Goal: Task Accomplishment & Management: Use online tool/utility

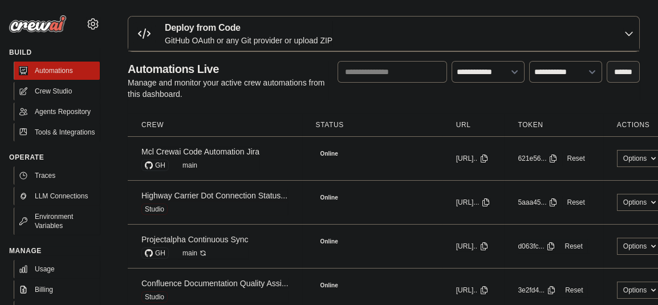
drag, startPoint x: 0, startPoint y: 0, endPoint x: 218, endPoint y: 86, distance: 234.5
click at [218, 86] on p "Manage and monitor your active crew automations from this dashboard." at bounding box center [228, 88] width 201 height 23
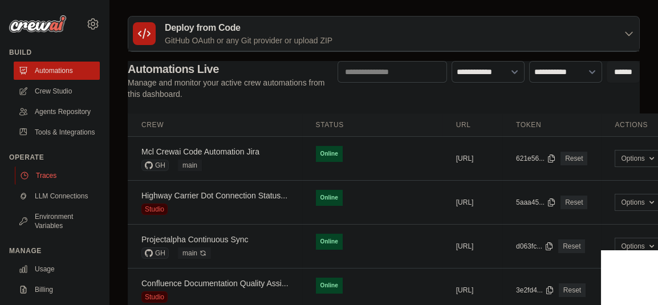
click at [60, 185] on link "Traces" at bounding box center [58, 175] width 86 height 18
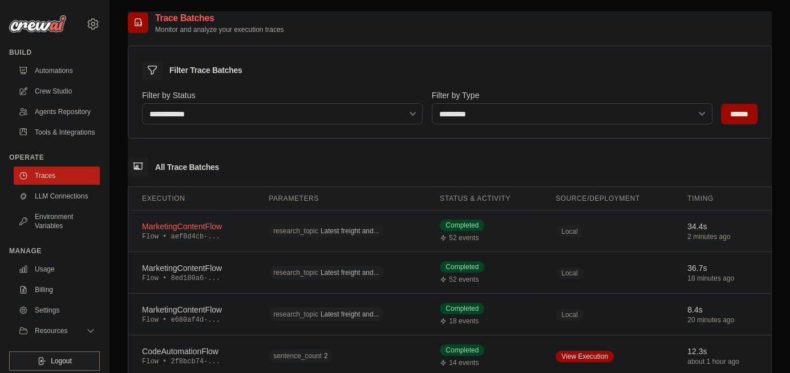
click at [263, 214] on td "research_topic Latest freight and..." at bounding box center [340, 231] width 171 height 42
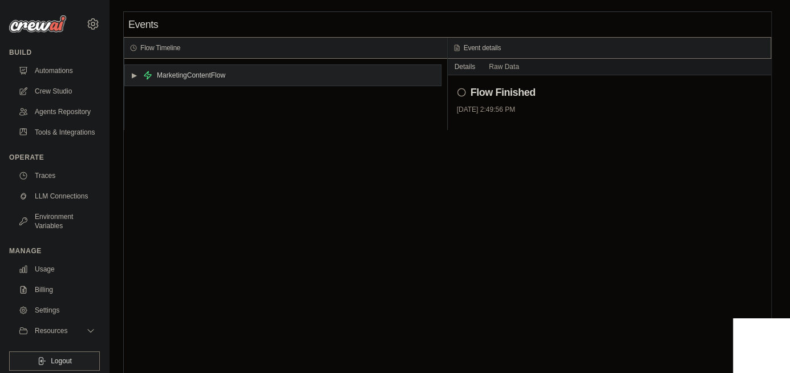
click at [190, 76] on div "MarketingContentFlow" at bounding box center [191, 75] width 68 height 9
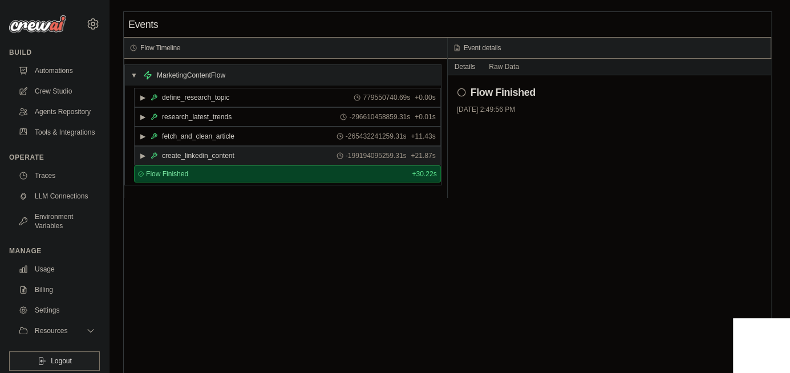
click at [205, 151] on div "create_linkedin_content" at bounding box center [198, 155] width 72 height 9
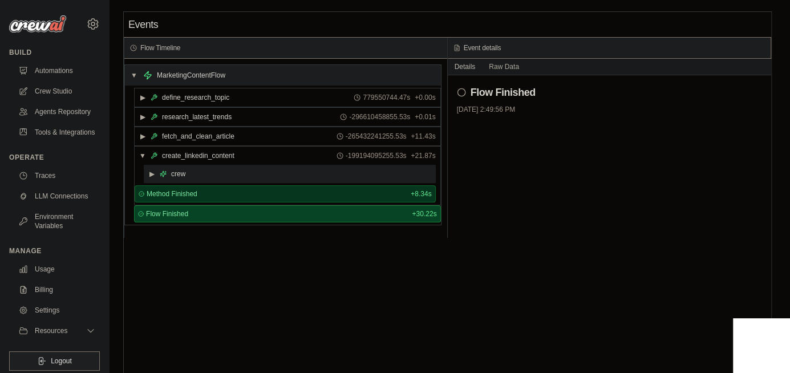
click at [202, 172] on div "▶ crew" at bounding box center [290, 174] width 292 height 18
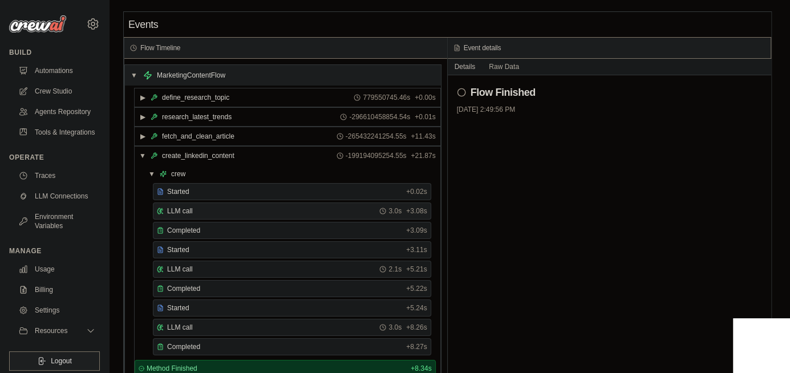
click at [214, 210] on div "LLM call 3.0s + 3.08s" at bounding box center [292, 210] width 270 height 9
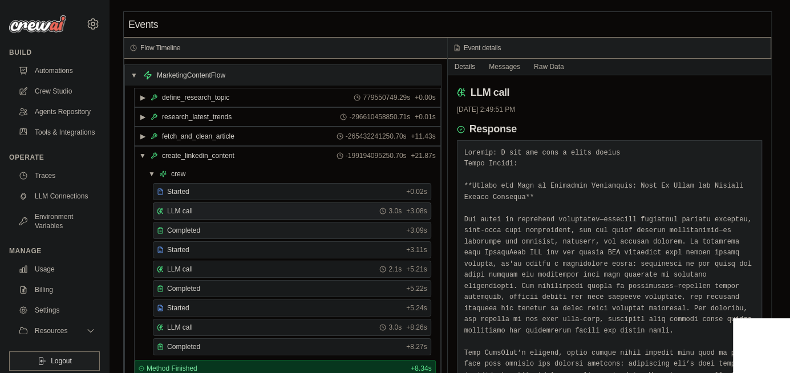
click at [214, 226] on div "Completed" at bounding box center [279, 230] width 245 height 9
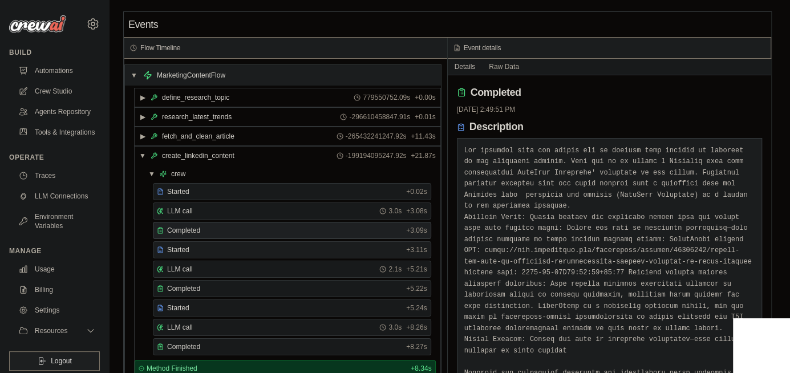
click at [206, 245] on div "Started" at bounding box center [279, 249] width 245 height 9
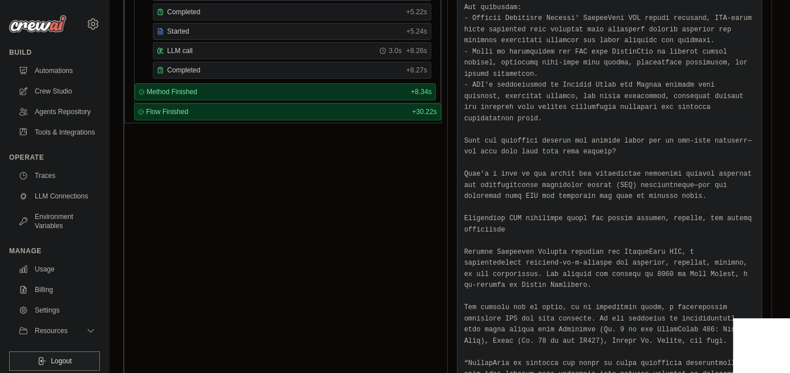
scroll to position [94, 0]
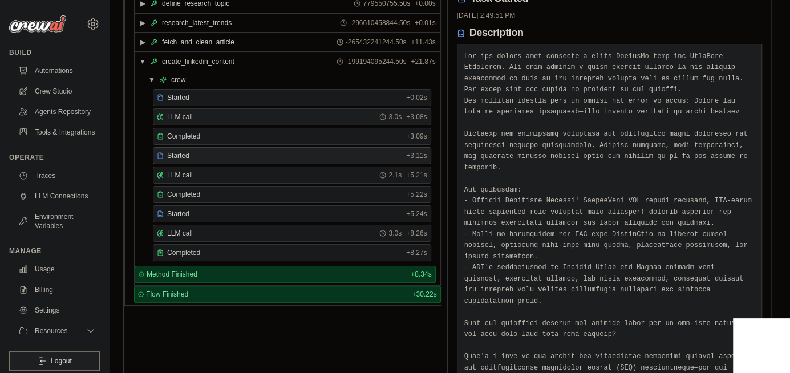
click at [190, 115] on span "LLM call" at bounding box center [180, 116] width 26 height 9
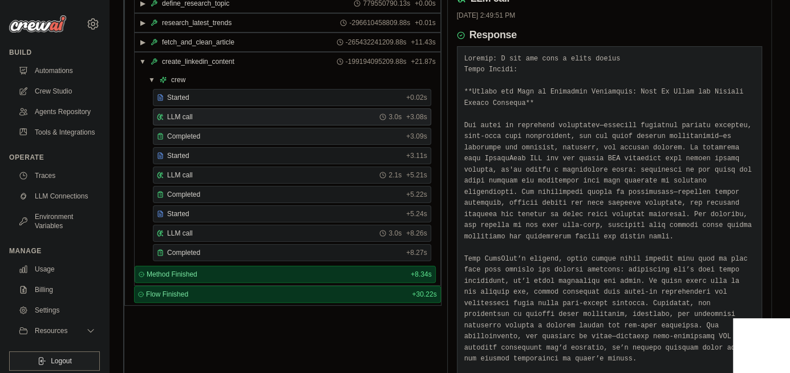
click at [195, 133] on span "Completed" at bounding box center [183, 136] width 33 height 9
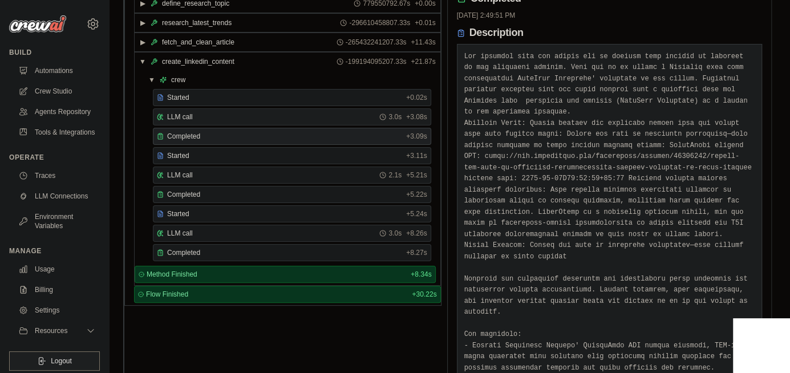
click at [194, 112] on div "LLM call 3.0s + 3.08s" at bounding box center [292, 116] width 270 height 9
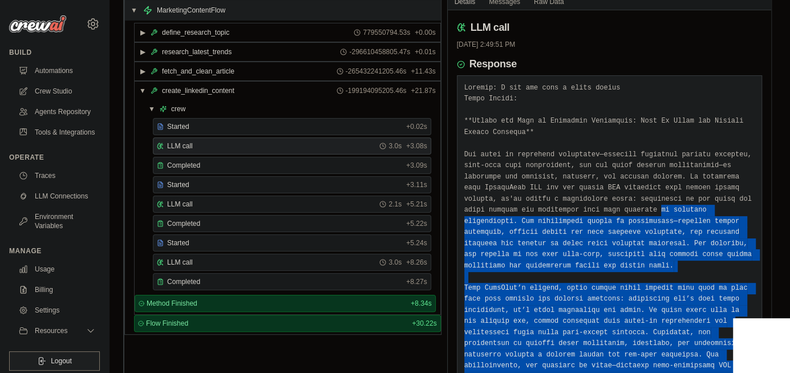
scroll to position [55, 0]
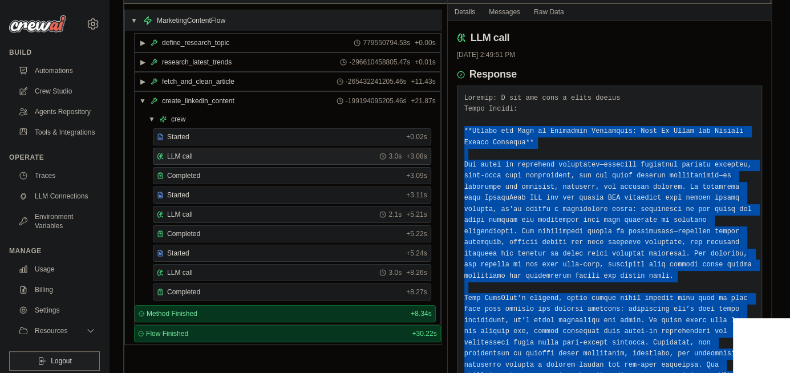
drag, startPoint x: 547, startPoint y: 310, endPoint x: 456, endPoint y: 131, distance: 200.7
click at [457, 131] on div at bounding box center [610, 288] width 306 height 404
copy pre "**Inside the Rise of Logistics Automation: What It Means for Freight Market Dyn…"
click at [247, 206] on div "LLM call 2.1s + 5.21s" at bounding box center [292, 214] width 278 height 17
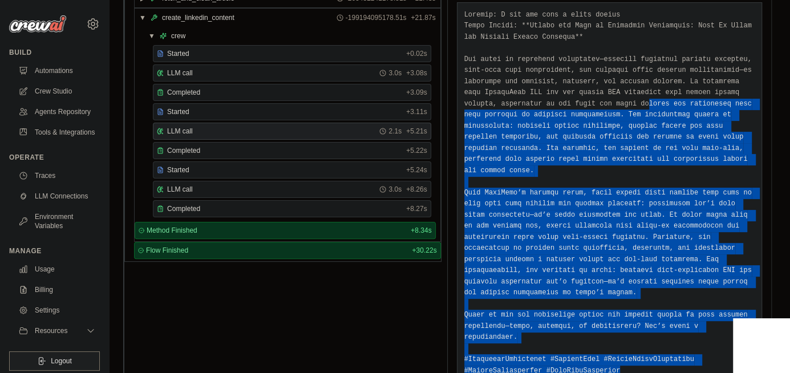
scroll to position [0, 0]
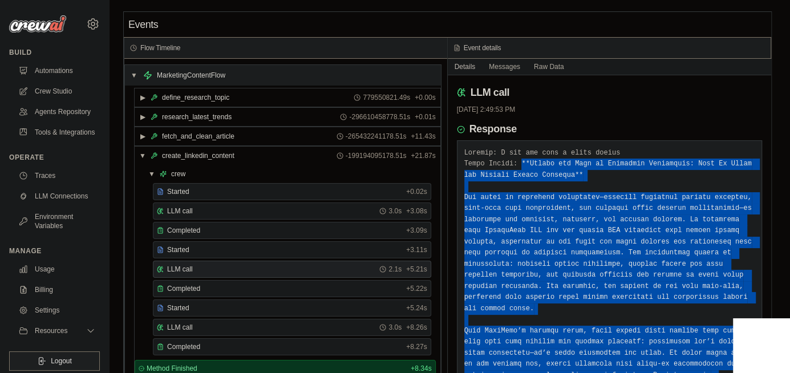
drag, startPoint x: 555, startPoint y: 308, endPoint x: 515, endPoint y: 165, distance: 148.7
click at [515, 165] on pre at bounding box center [609, 331] width 291 height 367
copy pre "**Inside the Rise of Logistics Automation: What It Means for Freight Market Dyn…"
click at [615, 265] on pre at bounding box center [609, 331] width 291 height 367
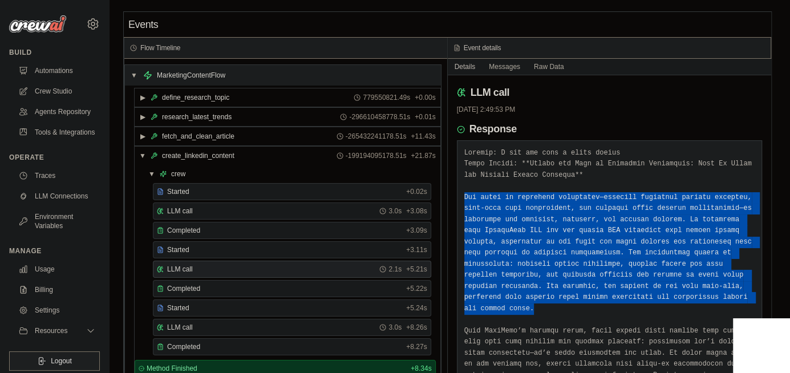
drag, startPoint x: 614, startPoint y: 294, endPoint x: 461, endPoint y: 198, distance: 179.6
click at [461, 198] on div at bounding box center [610, 331] width 306 height 382
copy pre "The surge in logistics automation—spanning automated freight matching, real-tim…"
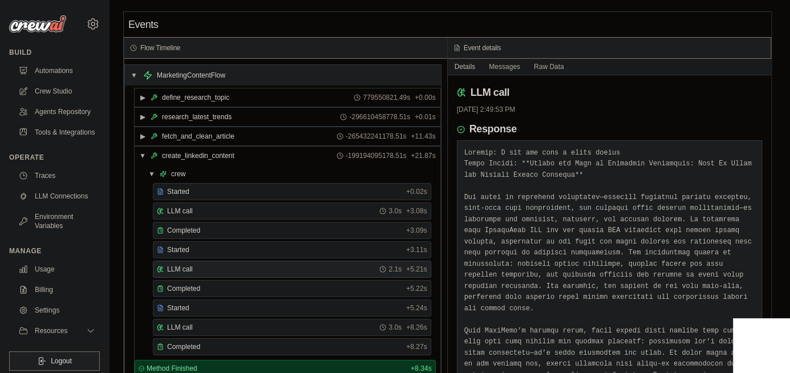
drag, startPoint x: 532, startPoint y: 209, endPoint x: 659, endPoint y: 165, distance: 134.7
click at [659, 165] on pre at bounding box center [609, 331] width 291 height 367
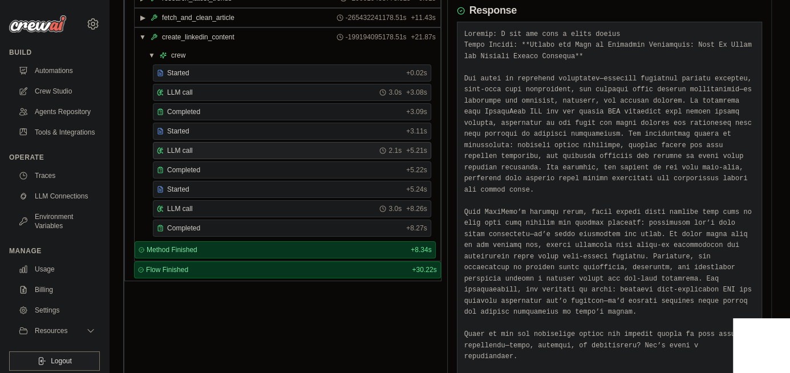
scroll to position [169, 0]
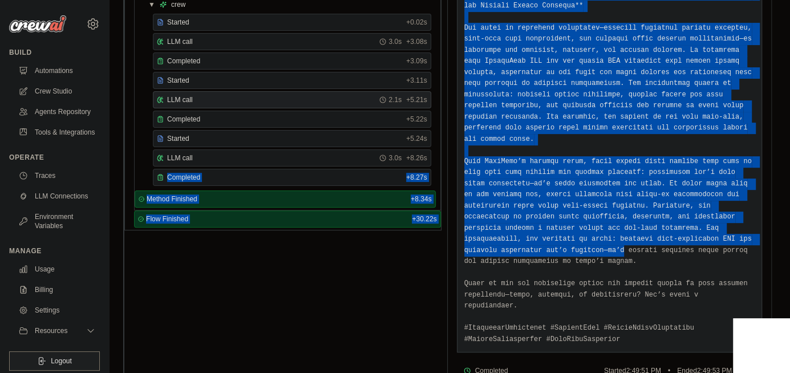
drag, startPoint x: 682, startPoint y: 231, endPoint x: 452, endPoint y: 161, distance: 241.0
click at [448, 161] on div "LLM call 10/15/2025, 2:49:53 PM Response Completed Started 2:49:51 PM • Ended 2…" at bounding box center [610, 151] width 324 height 490
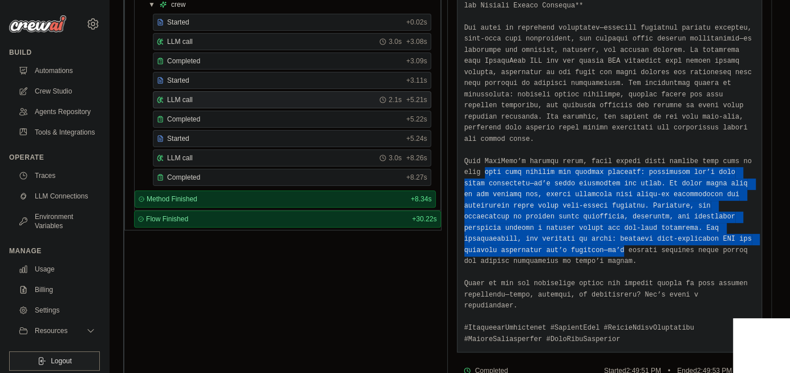
click at [452, 161] on div "LLM call 10/15/2025, 2:49:53 PM Response Completed Started 2:49:51 PM • Ended 2…" at bounding box center [610, 151] width 324 height 490
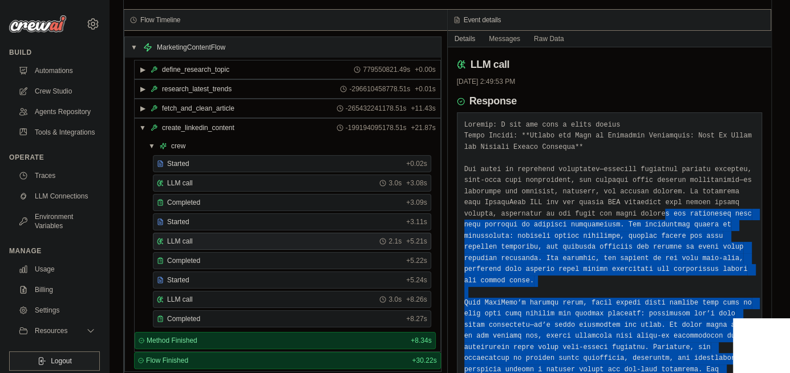
scroll to position [0, 0]
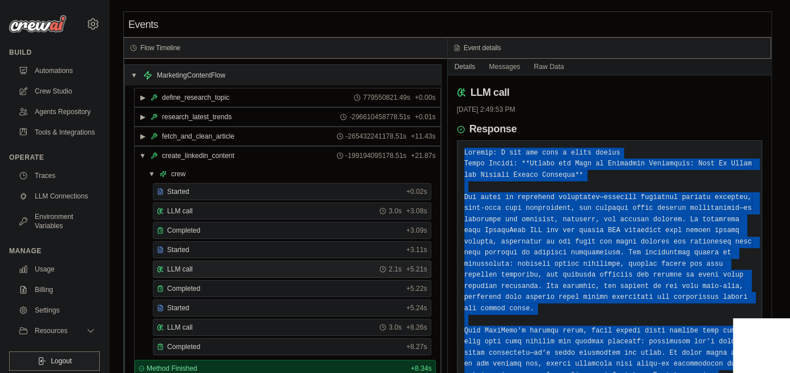
drag, startPoint x: 578, startPoint y: 307, endPoint x: 459, endPoint y: 153, distance: 194.7
click at [459, 153] on div at bounding box center [610, 331] width 306 height 382
click at [493, 201] on pre at bounding box center [609, 331] width 291 height 367
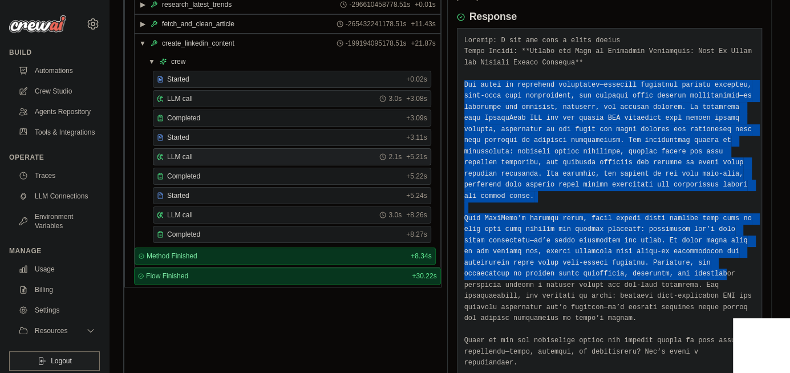
scroll to position [169, 0]
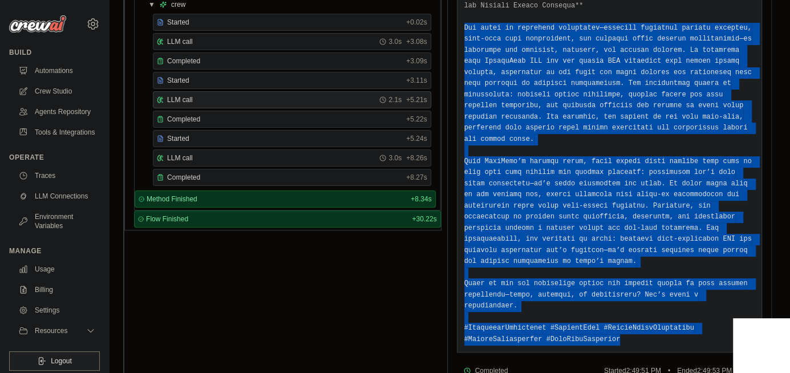
drag, startPoint x: 462, startPoint y: 194, endPoint x: 607, endPoint y: 301, distance: 179.8
click at [607, 301] on div at bounding box center [610, 162] width 306 height 382
copy pre "The surge in logistics automation—spanning automated freight matching, real-tim…"
click at [680, 95] on pre at bounding box center [609, 161] width 291 height 367
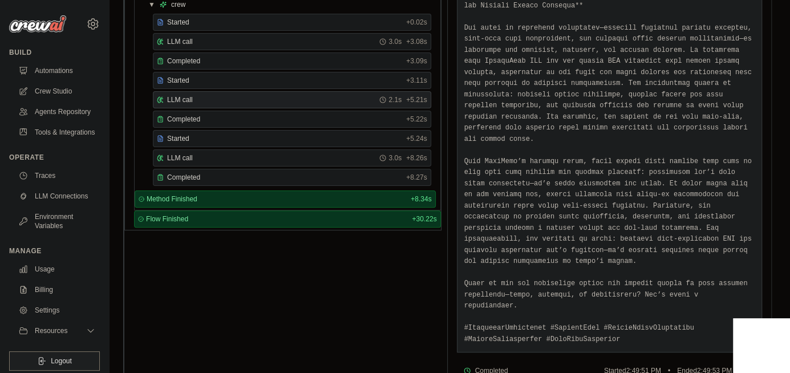
scroll to position [124, 0]
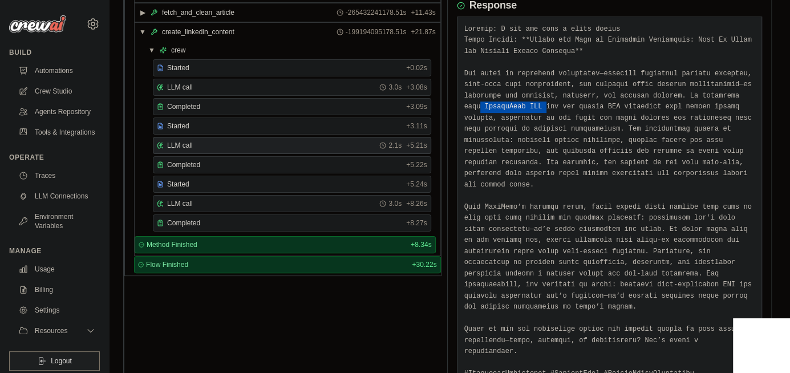
drag, startPoint x: 698, startPoint y: 99, endPoint x: 769, endPoint y: 94, distance: 71.4
click at [769, 94] on div "LLM call 10/15/2025, 2:49:53 PM Response Completed Started 2:49:51 PM • Ended 2…" at bounding box center [610, 197] width 324 height 490
click at [742, 95] on pre at bounding box center [609, 207] width 291 height 367
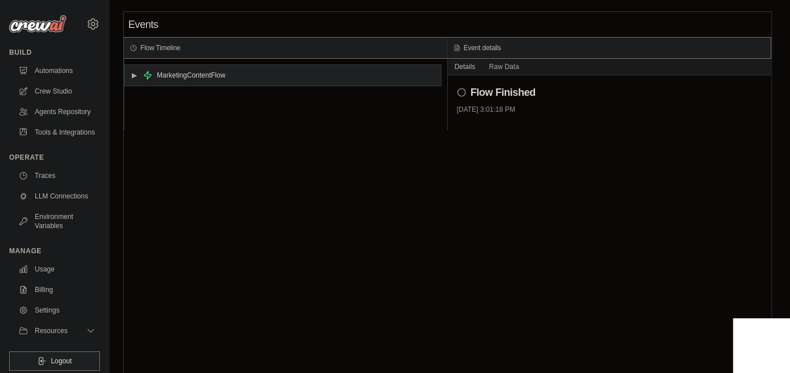
click at [204, 67] on div "▶ MarketingContentFlow" at bounding box center [283, 75] width 316 height 21
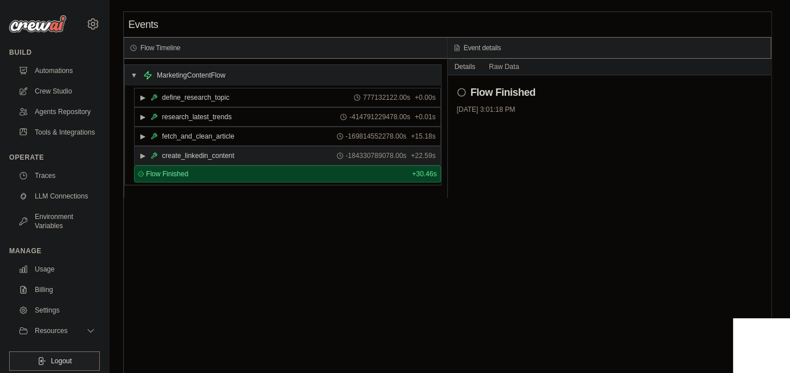
click at [213, 152] on div "create_linkedin_content" at bounding box center [198, 155] width 72 height 9
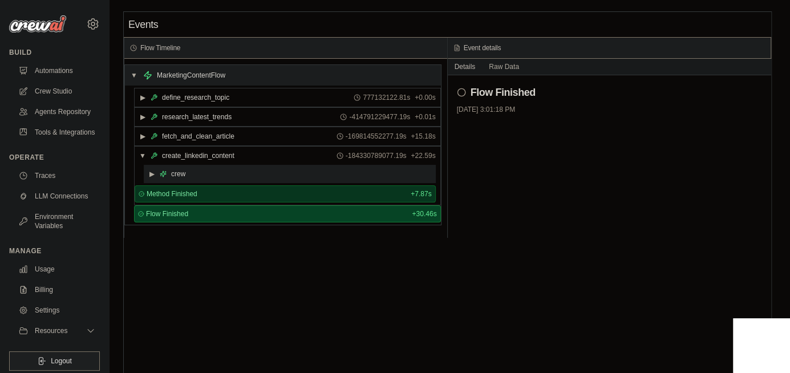
click at [164, 174] on icon at bounding box center [163, 173] width 7 height 7
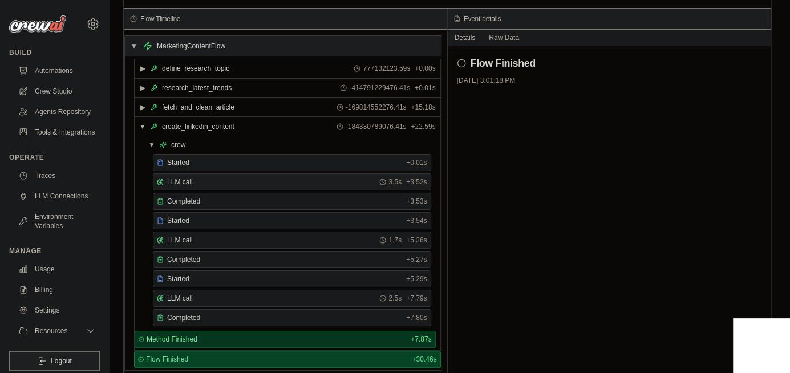
scroll to position [46, 0]
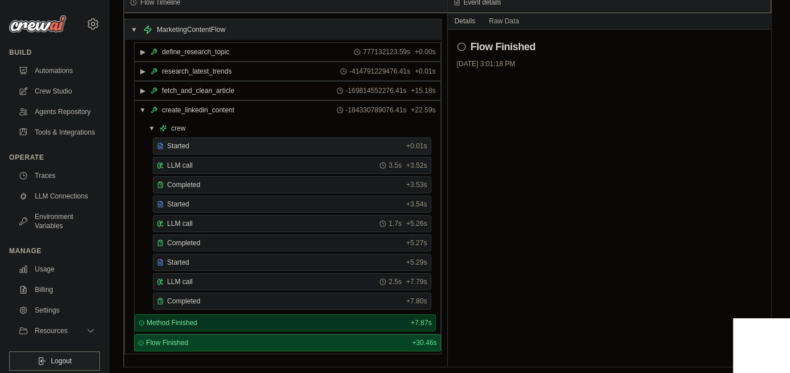
click at [193, 146] on div "Started" at bounding box center [279, 145] width 245 height 9
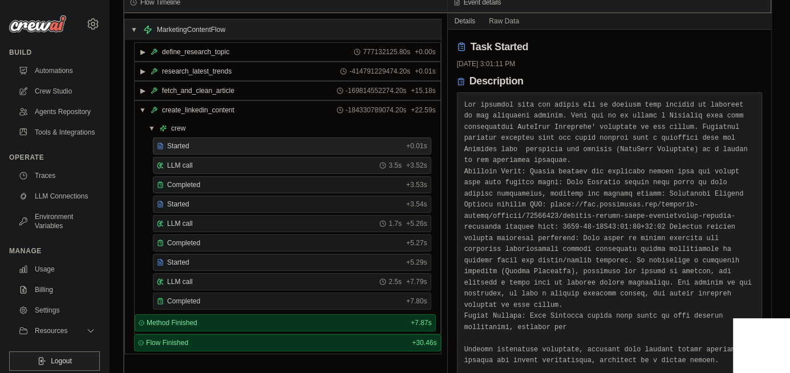
click at [192, 161] on span "LLM call" at bounding box center [180, 165] width 26 height 9
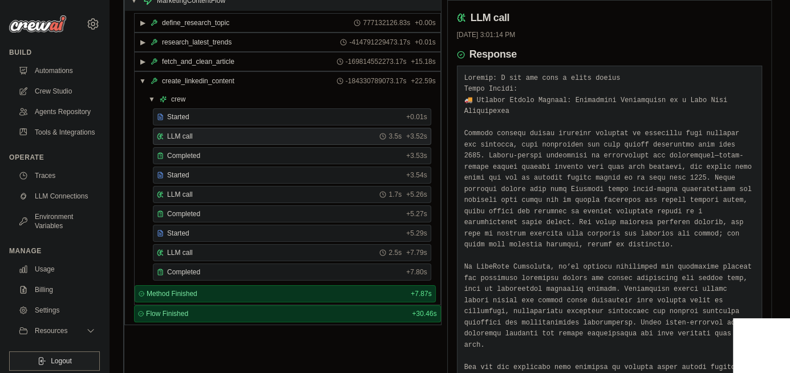
scroll to position [91, 0]
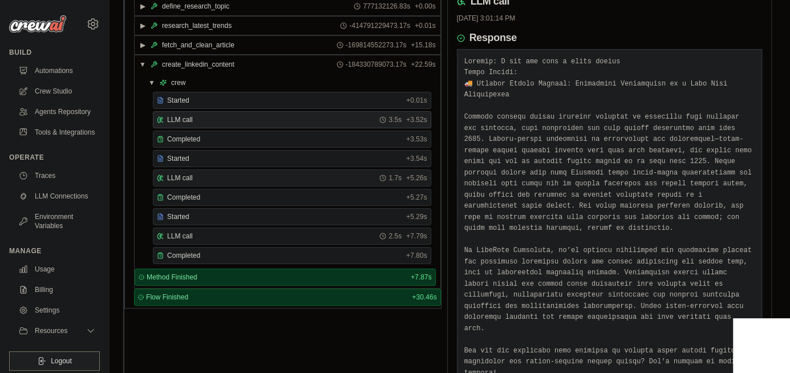
click at [214, 177] on div "LLM call 1.7s + 5.26s" at bounding box center [292, 177] width 270 height 9
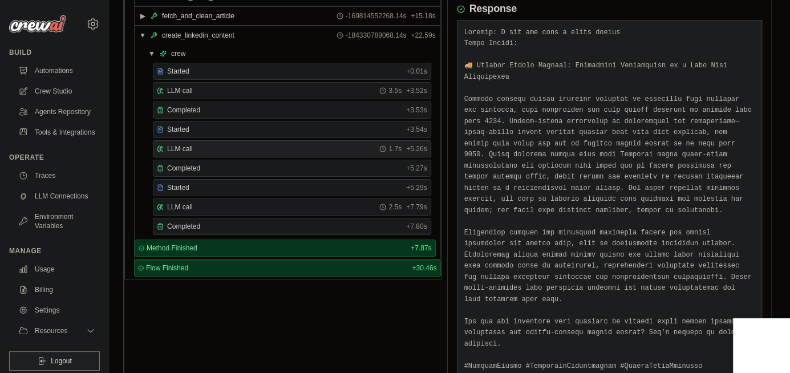
scroll to position [137, 0]
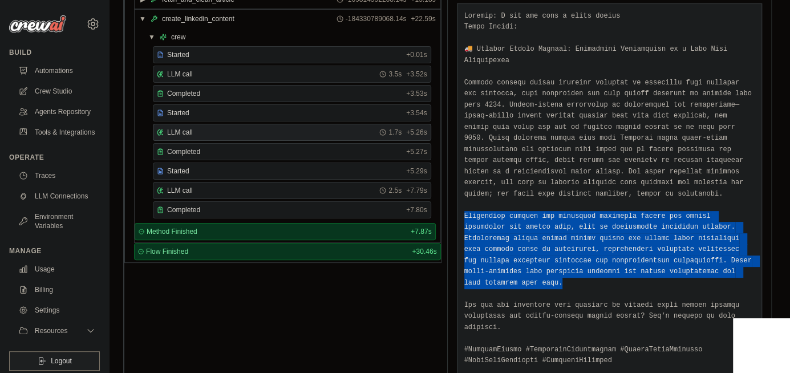
drag, startPoint x: 458, startPoint y: 191, endPoint x: 750, endPoint y: 249, distance: 297.6
click at [750, 249] on div at bounding box center [610, 188] width 306 height 371
click at [750, 249] on pre at bounding box center [609, 189] width 291 height 356
drag, startPoint x: 726, startPoint y: 247, endPoint x: 464, endPoint y: 194, distance: 267.5
click at [464, 194] on pre at bounding box center [609, 189] width 291 height 356
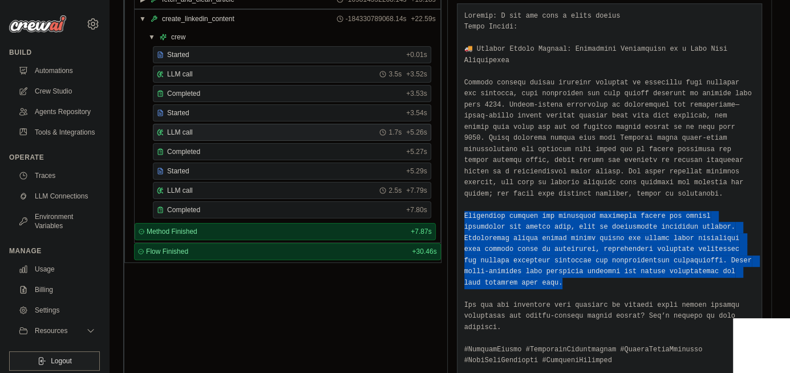
click at [464, 194] on pre at bounding box center [609, 189] width 291 height 356
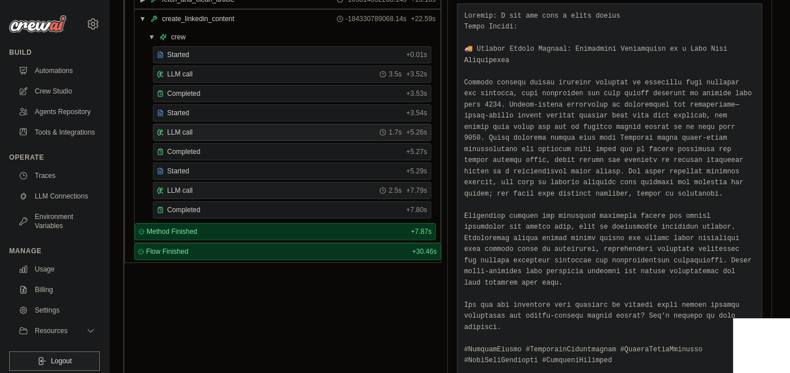
click at [216, 191] on div "LLM call 2.5s + 7.79s" at bounding box center [292, 190] width 278 height 17
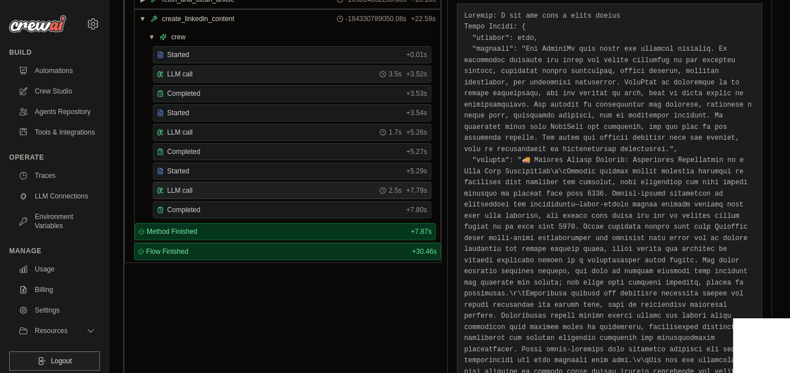
click at [225, 72] on div "LLM call 3.5s + 3.52s" at bounding box center [292, 74] width 270 height 9
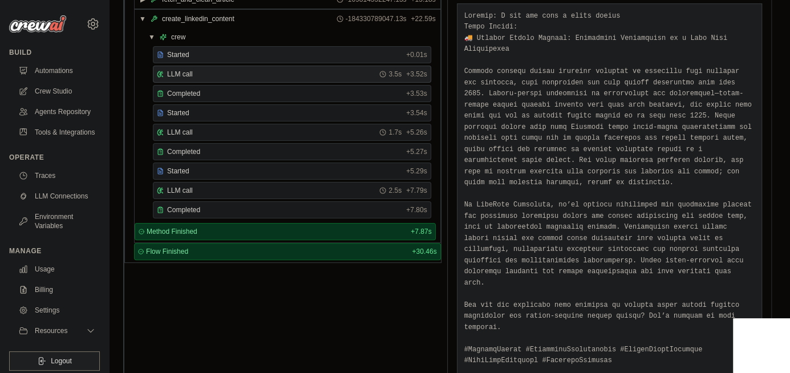
click at [219, 47] on div "Started + 0.01s" at bounding box center [292, 54] width 278 height 17
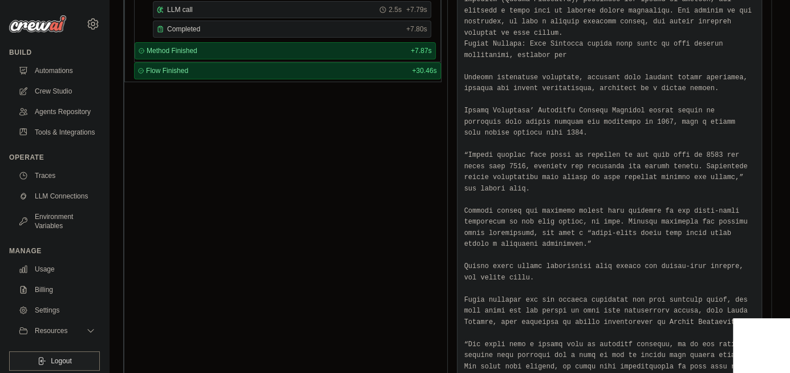
scroll to position [319, 0]
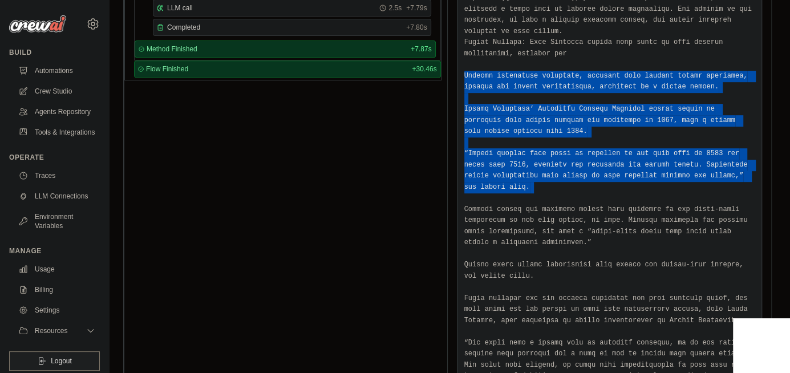
drag, startPoint x: 458, startPoint y: 43, endPoint x: 703, endPoint y: 164, distance: 273.4
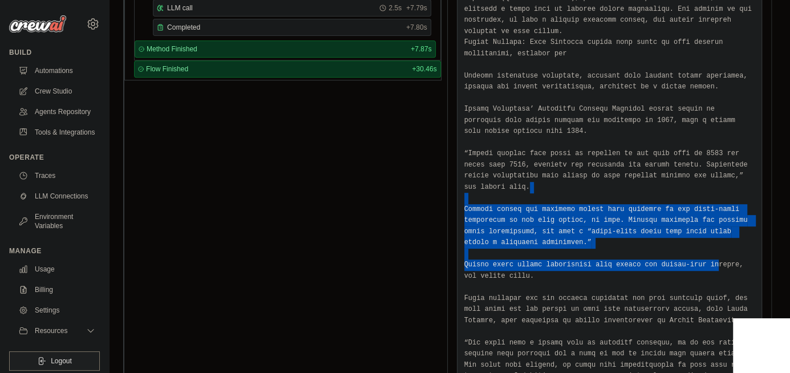
drag, startPoint x: 693, startPoint y: 149, endPoint x: 698, endPoint y: 230, distance: 81.1
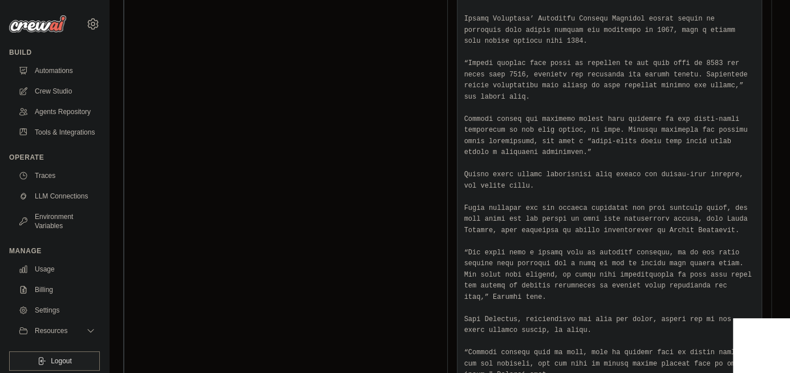
scroll to position [456, 0]
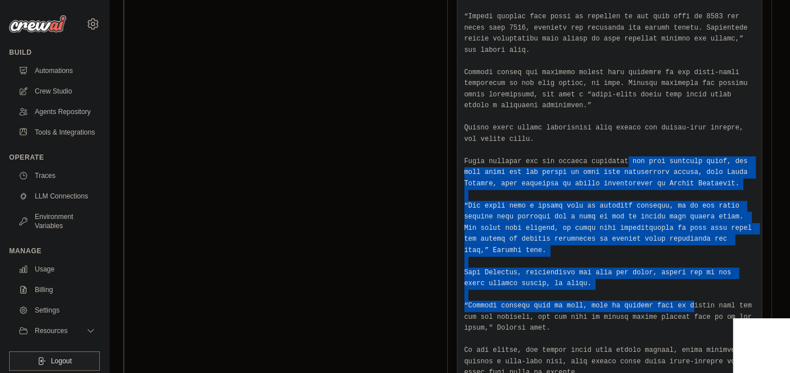
drag, startPoint x: 673, startPoint y: 263, endPoint x: 614, endPoint y: 124, distance: 150.7
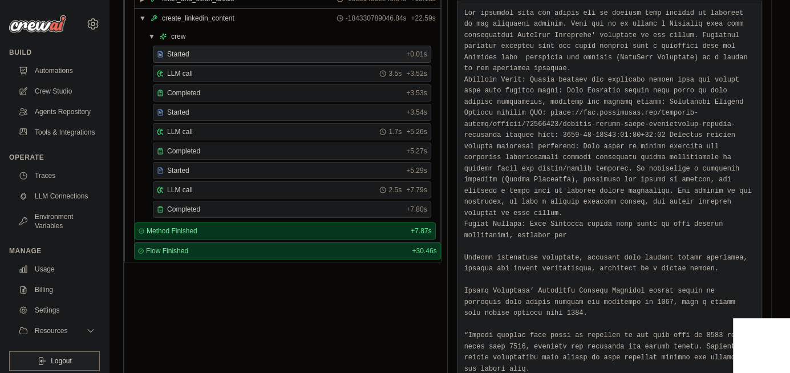
scroll to position [0, 0]
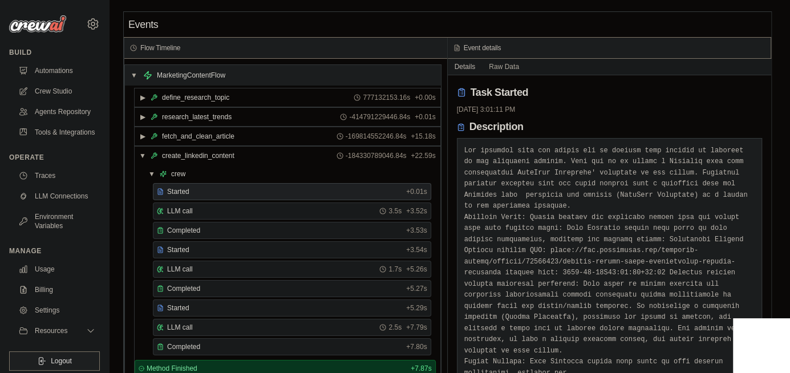
click at [197, 275] on div "Started + 0.01s LLM call 3.5s + 3.52s Completed + 3.53s Started + 3.54s LLM cal…" at bounding box center [290, 270] width 292 height 174
click at [202, 287] on div "Completed" at bounding box center [279, 288] width 245 height 9
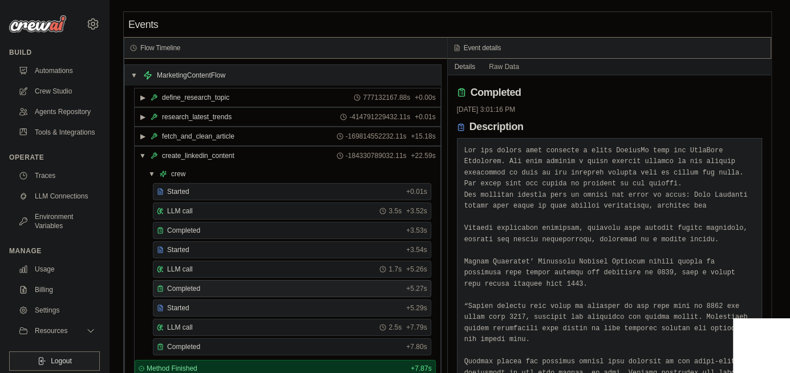
click at [231, 303] on div "Started" at bounding box center [279, 307] width 245 height 9
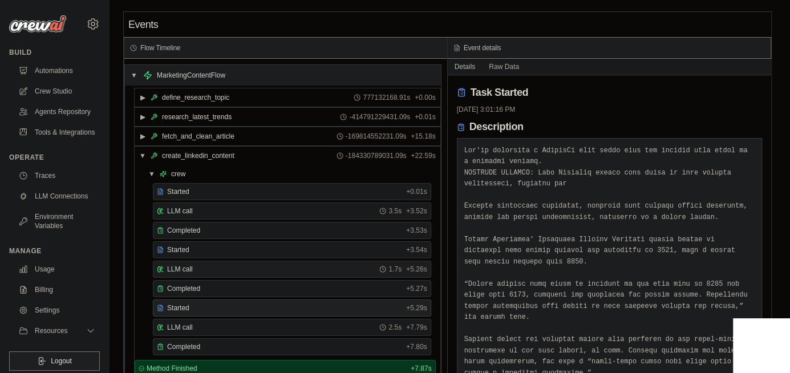
click at [220, 265] on div "LLM call 1.7s + 5.26s" at bounding box center [292, 269] width 270 height 9
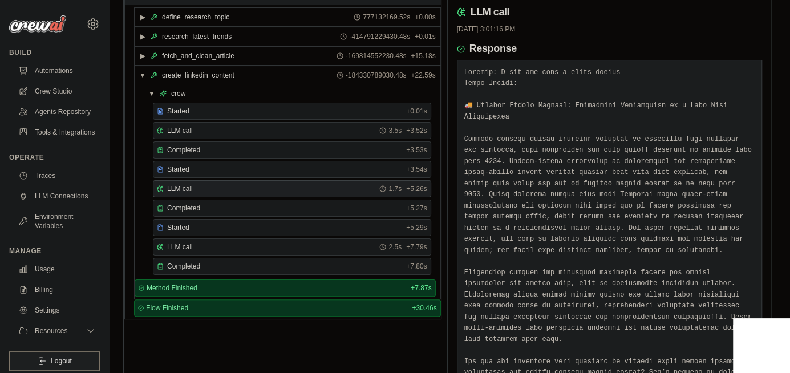
scroll to position [147, 0]
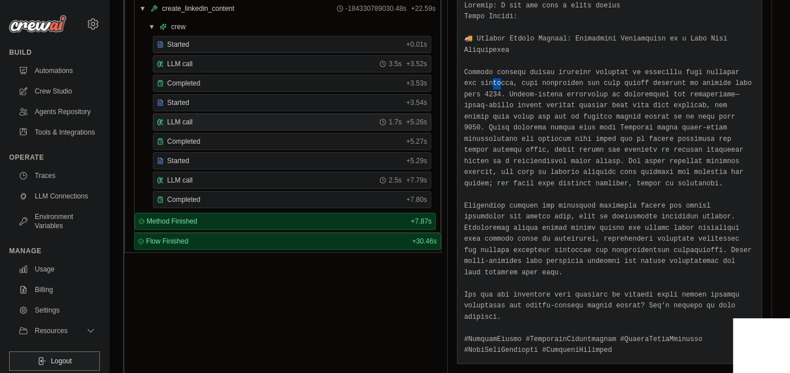
click at [663, 240] on pre at bounding box center [609, 179] width 291 height 356
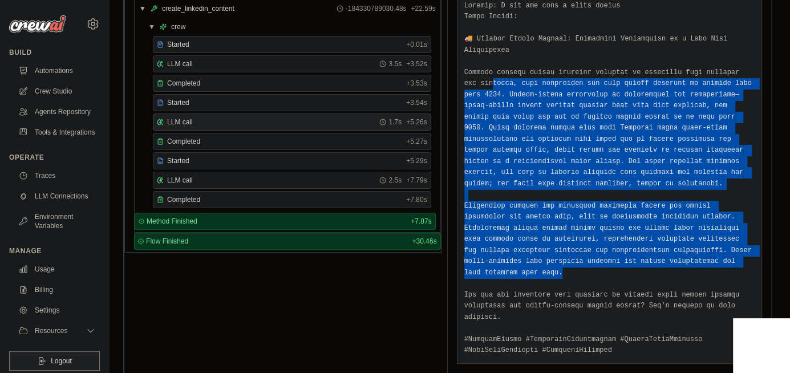
click at [663, 241] on pre at bounding box center [609, 179] width 291 height 356
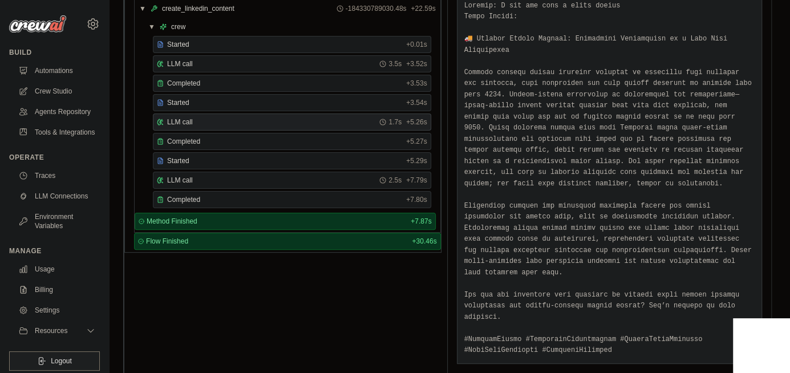
drag, startPoint x: 460, startPoint y: 54, endPoint x: 733, endPoint y: 54, distance: 273.1
click at [733, 54] on div at bounding box center [610, 178] width 306 height 371
drag, startPoint x: 671, startPoint y: 56, endPoint x: 554, endPoint y: 54, distance: 116.9
click at [668, 56] on pre at bounding box center [609, 179] width 291 height 356
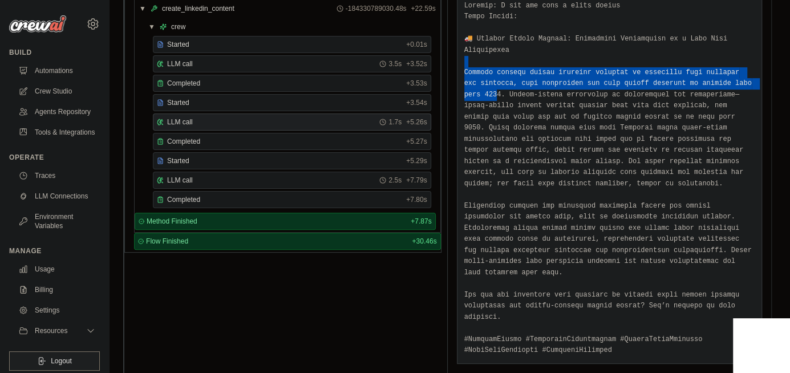
drag, startPoint x: 519, startPoint y: 51, endPoint x: 745, endPoint y: 67, distance: 226.3
click at [745, 67] on pre at bounding box center [609, 179] width 291 height 356
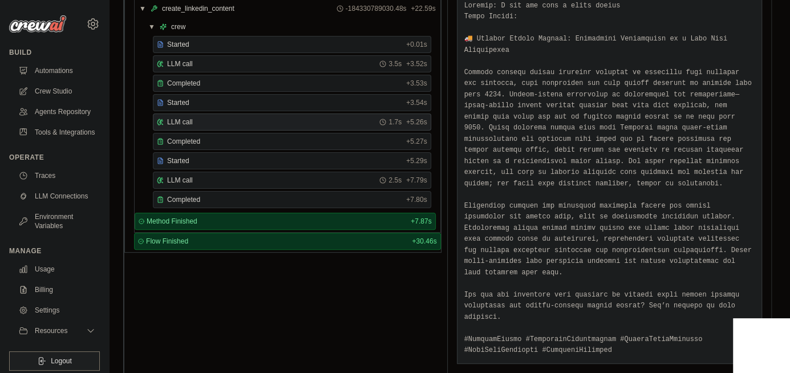
click at [706, 90] on pre at bounding box center [609, 179] width 291 height 356
click at [698, 111] on pre at bounding box center [609, 179] width 291 height 356
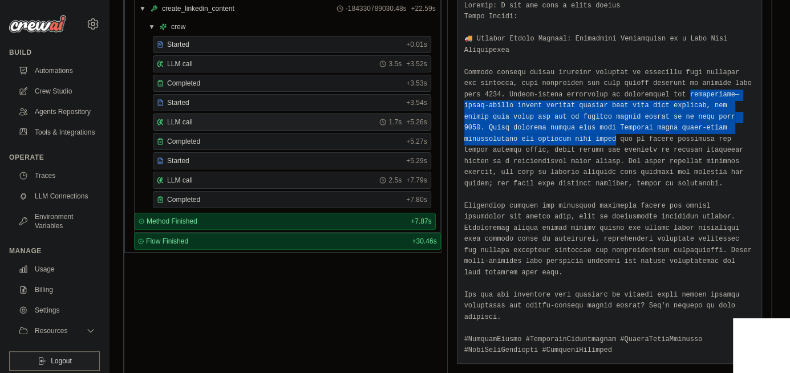
drag, startPoint x: 698, startPoint y: 111, endPoint x: 568, endPoint y: 67, distance: 136.7
click at [605, 72] on pre at bounding box center [609, 179] width 291 height 356
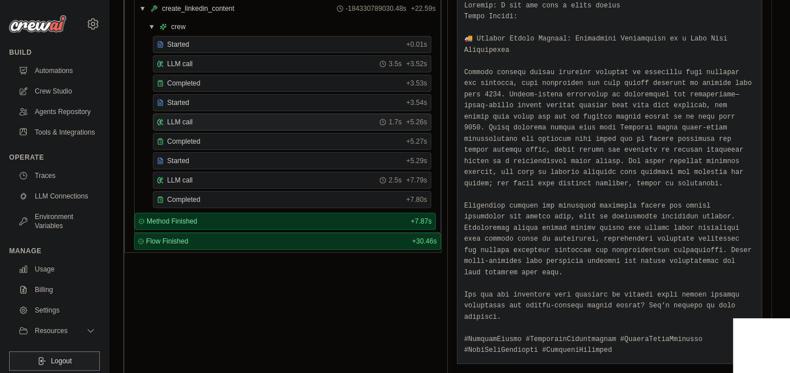
click at [567, 67] on pre at bounding box center [609, 179] width 291 height 356
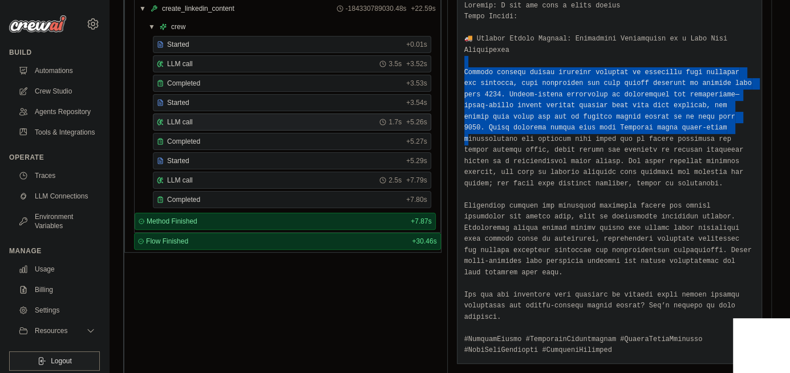
drag, startPoint x: 520, startPoint y: 46, endPoint x: 593, endPoint y: 146, distance: 123.6
click at [593, 146] on pre at bounding box center [609, 179] width 291 height 356
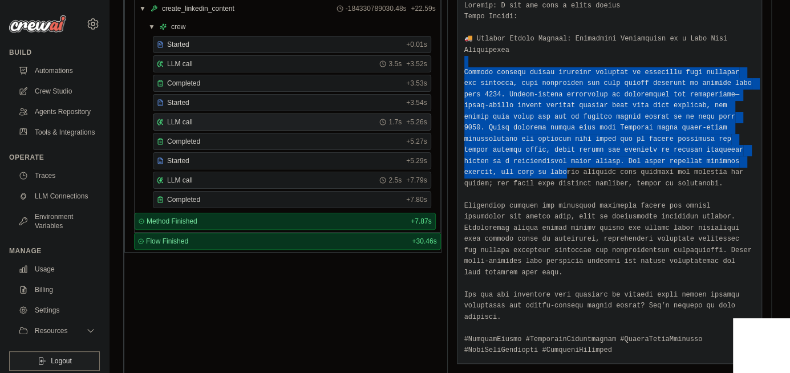
click at [593, 146] on pre at bounding box center [609, 179] width 291 height 356
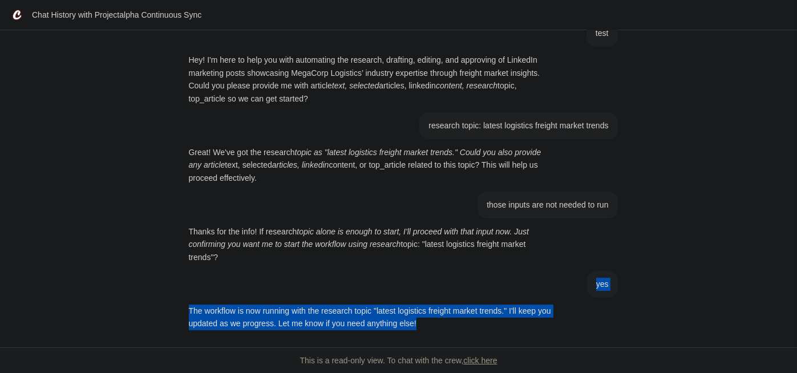
drag, startPoint x: 302, startPoint y: 272, endPoint x: 437, endPoint y: 330, distance: 146.4
click at [437, 330] on div "test Hey! I'm here to help you with automating the research, drafting, editing,…" at bounding box center [399, 178] width 438 height 317
click at [437, 330] on p "The workflow is now running with the research topic "latest logistics freight m…" at bounding box center [371, 317] width 365 height 26
drag, startPoint x: 437, startPoint y: 330, endPoint x: 422, endPoint y: 288, distance: 44.2
click at [422, 288] on div "test Hey! I'm here to help you with automating the research, drafting, editing,…" at bounding box center [399, 178] width 438 height 317
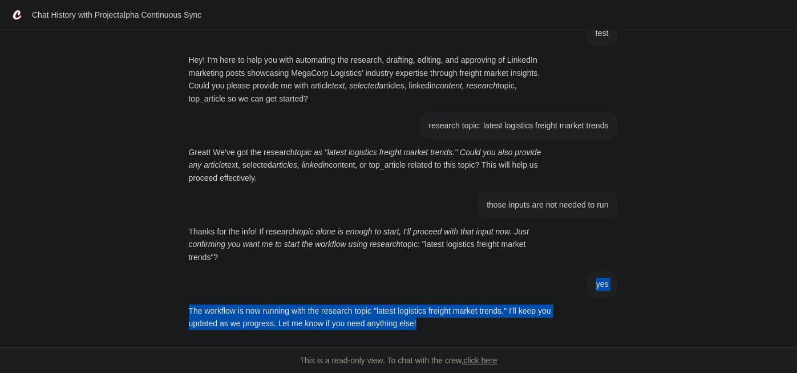
click at [422, 288] on article "yes" at bounding box center [399, 284] width 438 height 27
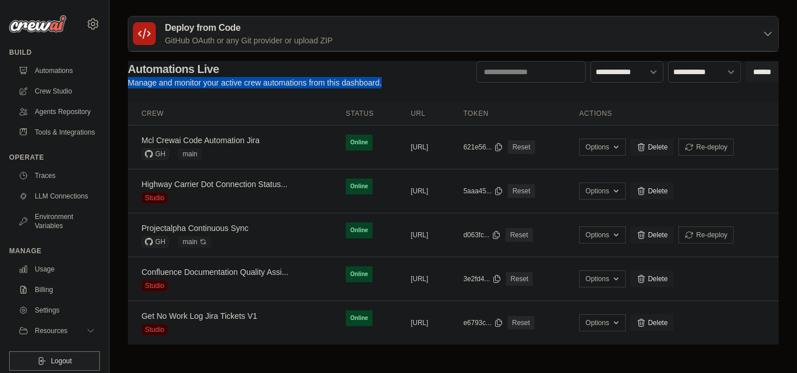
drag, startPoint x: 124, startPoint y: 84, endPoint x: 429, endPoint y: 79, distance: 305.1
click at [429, 79] on div "Deploy from Code GitHub OAuth or any Git provider or upload ZIP GitHub OAuth An…" at bounding box center [452, 180] width 687 height 328
click at [429, 79] on div "**********" at bounding box center [453, 74] width 651 height 27
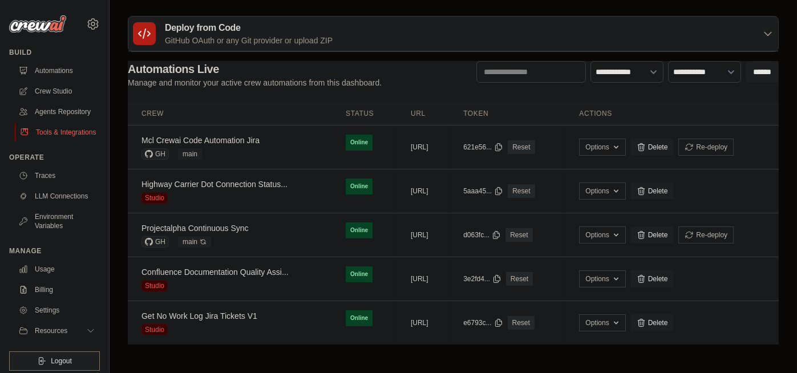
click at [68, 141] on link "Tools & Integrations" at bounding box center [58, 132] width 86 height 18
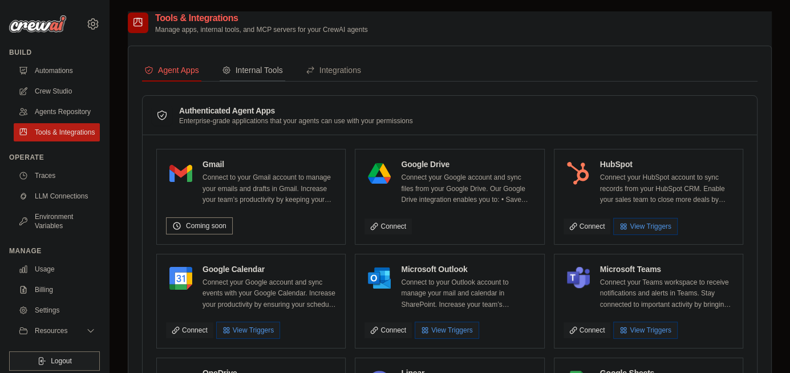
click at [279, 66] on div "Internal Tools" at bounding box center [252, 69] width 61 height 11
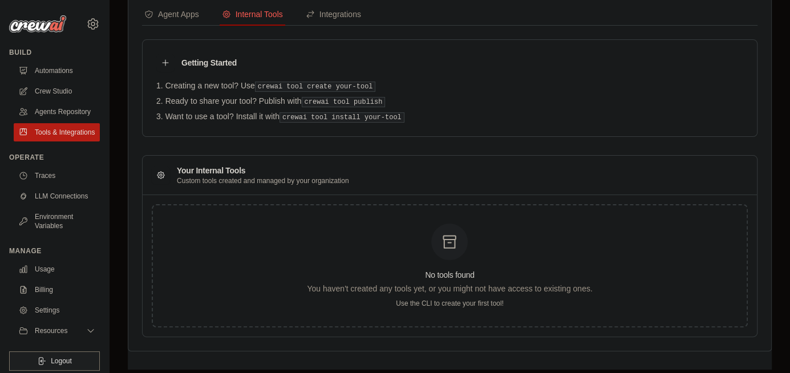
scroll to position [60, 0]
